Goal: Ask a question

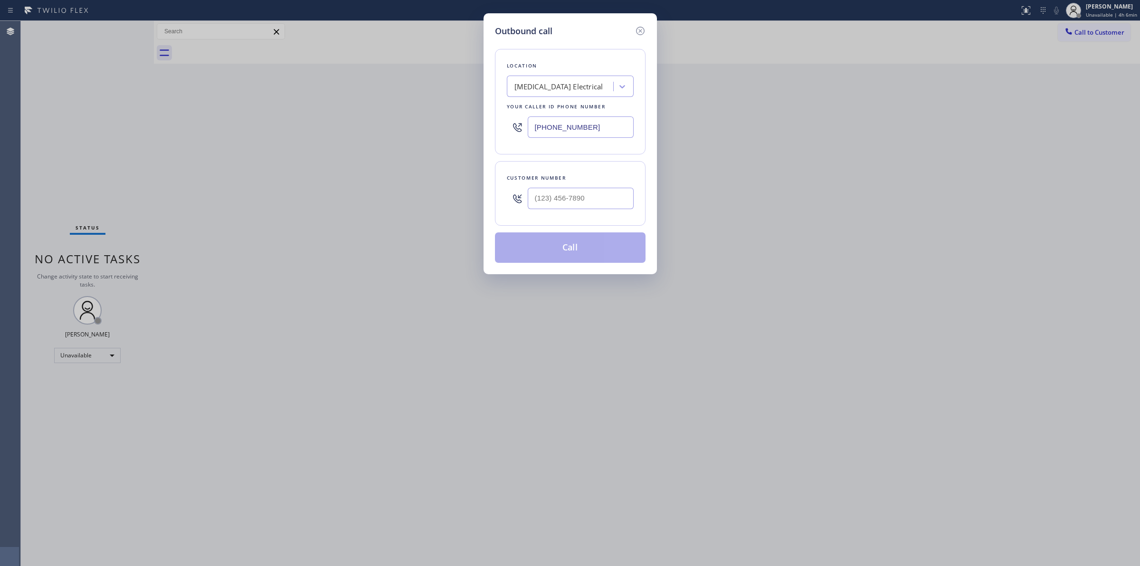
paste input "[MEDICAL_DATA] Electrical"
type input "[MEDICAL_DATA] Electrical"
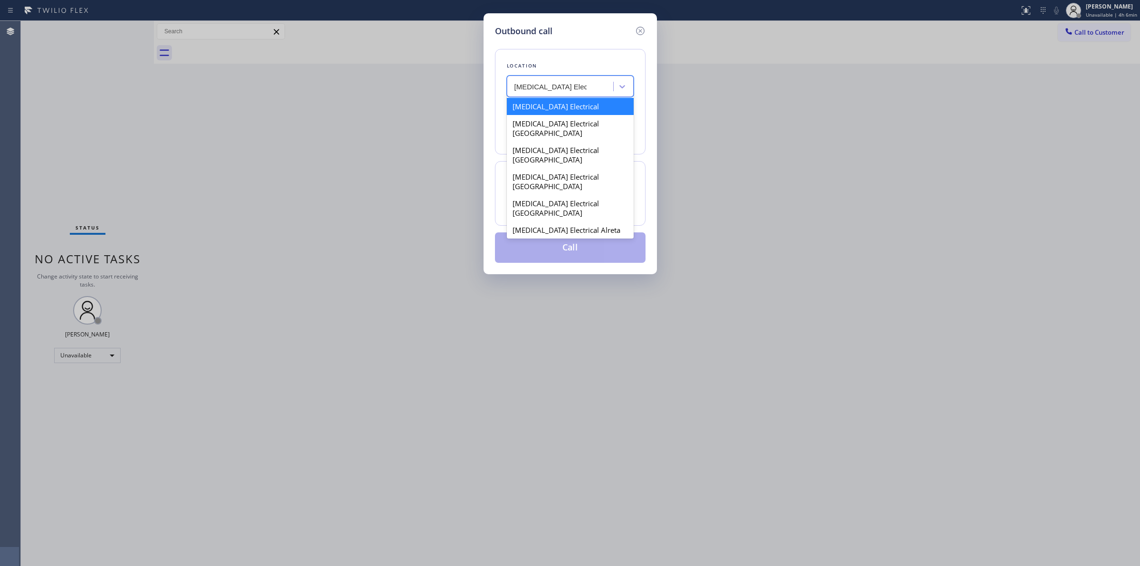
click at [560, 112] on div "[MEDICAL_DATA] Electrical" at bounding box center [570, 106] width 127 height 17
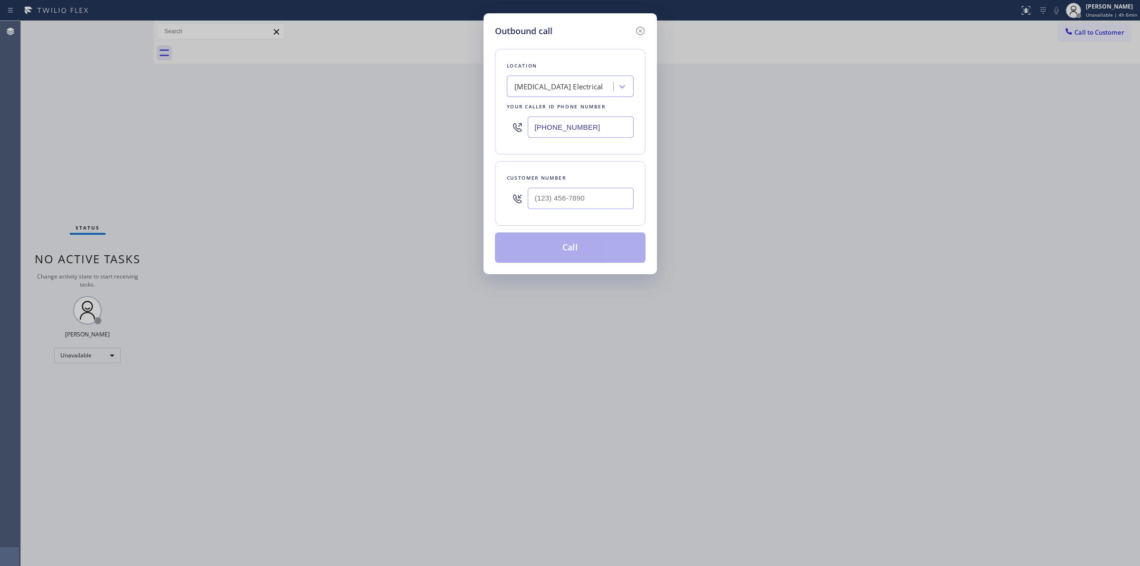
click at [590, 124] on input "[PHONE_NUMBER]" at bounding box center [581, 126] width 106 height 21
type input "(___) ___-____"
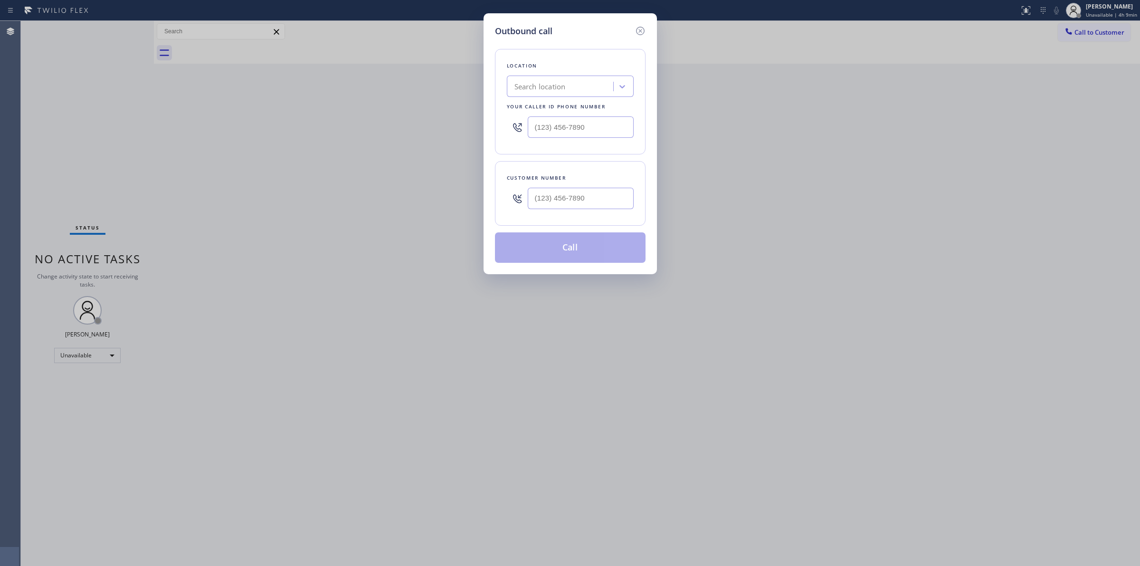
drag, startPoint x: 5, startPoint y: 426, endPoint x: 13, endPoint y: 430, distance: 8.7
drag, startPoint x: 13, startPoint y: 430, endPoint x: 357, endPoint y: 132, distance: 454.8
click at [357, 132] on div "Outbound call Location Search location Your caller id phone number Customer num…" at bounding box center [570, 283] width 1140 height 566
